Goal: Task Accomplishment & Management: Complete application form

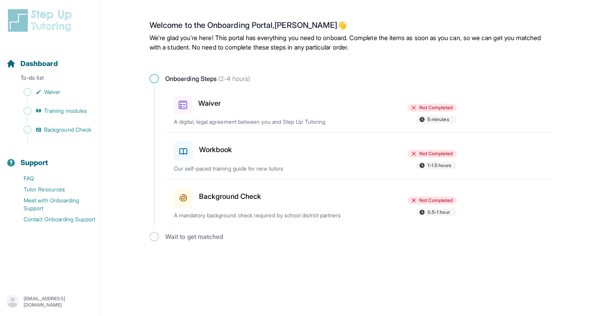
click at [232, 119] on p "A digital, legal agreement between you and Step Up Tutoring" at bounding box center [266, 122] width 184 height 8
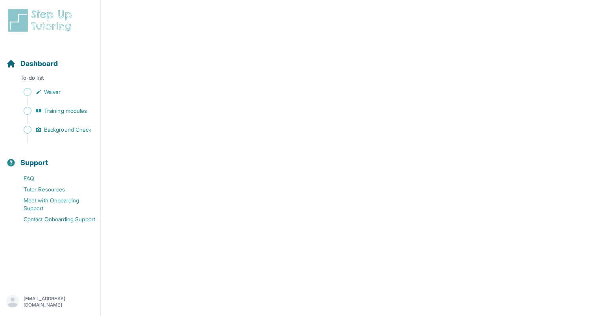
scroll to position [1361, 0]
click at [26, 90] on span "Sidebar" at bounding box center [28, 92] width 8 height 8
click at [27, 113] on span "Sidebar" at bounding box center [28, 111] width 8 height 8
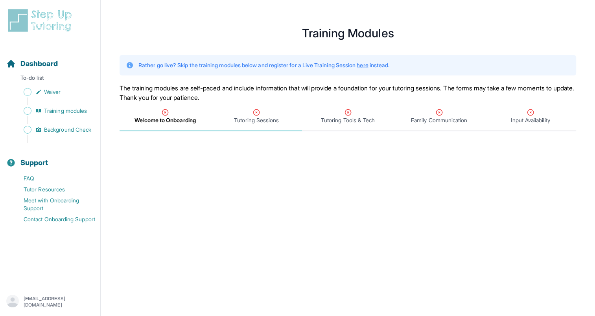
click at [255, 112] on icon "Tabs" at bounding box center [256, 113] width 8 height 8
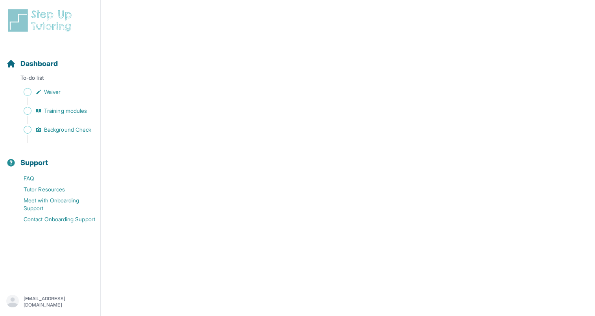
scroll to position [167, 0]
click at [28, 94] on span "Sidebar" at bounding box center [28, 92] width 8 height 8
click at [27, 112] on span "Sidebar" at bounding box center [28, 111] width 8 height 8
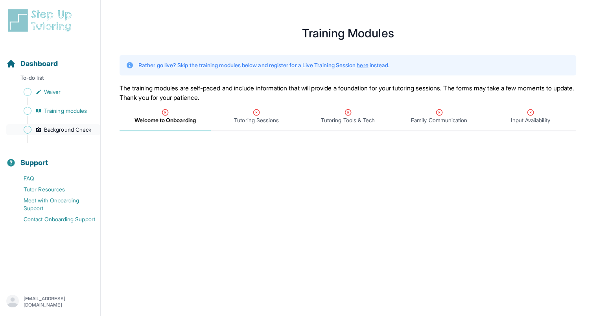
click at [28, 129] on span "Sidebar" at bounding box center [28, 130] width 8 height 8
